Goal: Information Seeking & Learning: Understand process/instructions

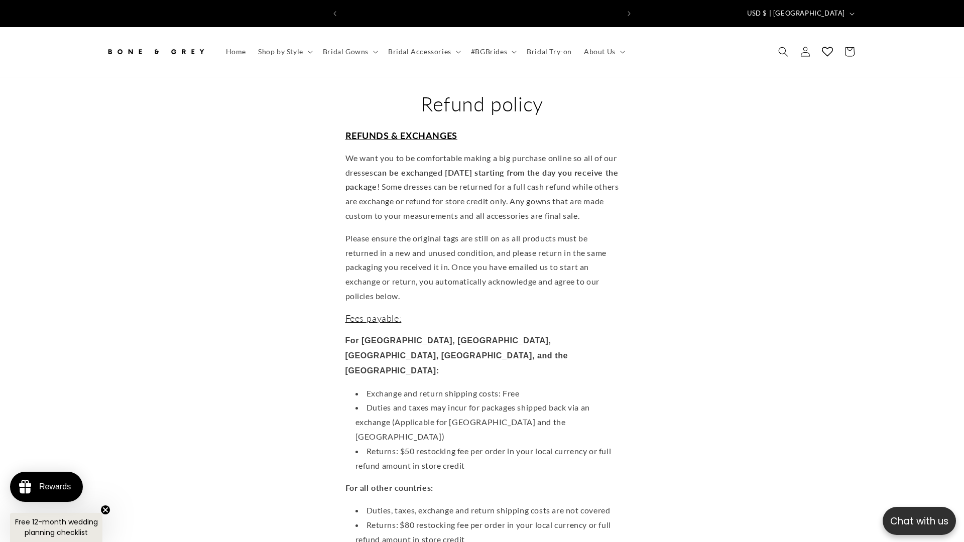
scroll to position [0, 552]
